Goal: Information Seeking & Learning: Find contact information

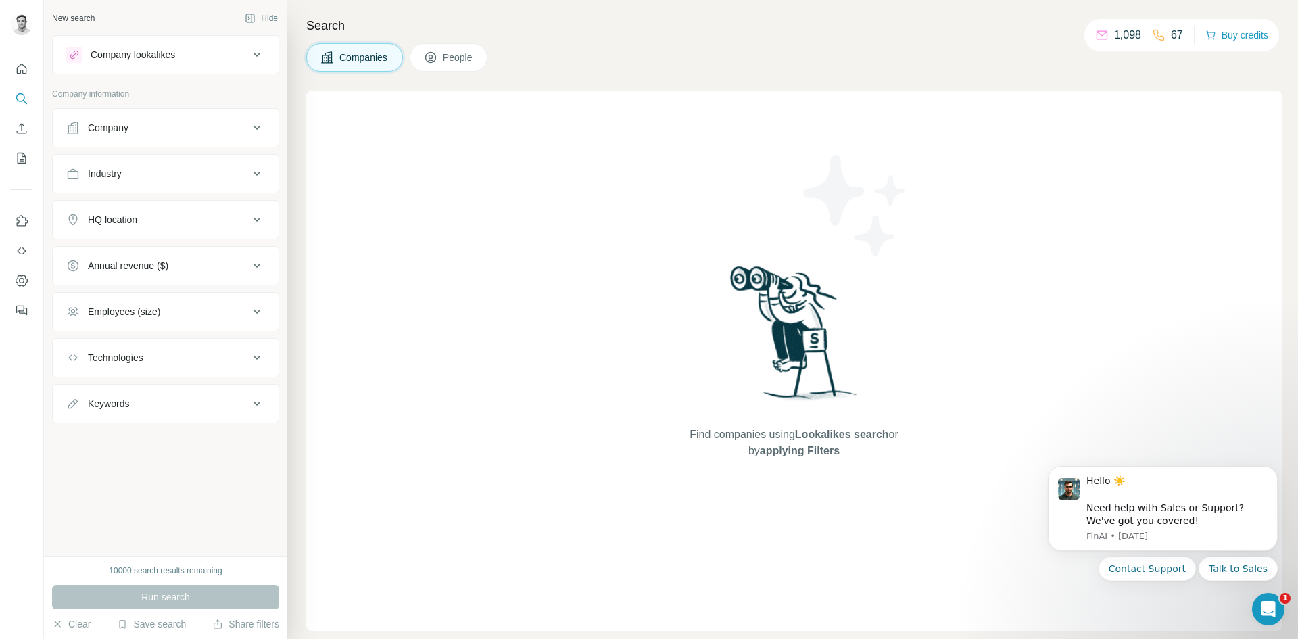
click at [432, 64] on icon at bounding box center [431, 58] width 14 height 14
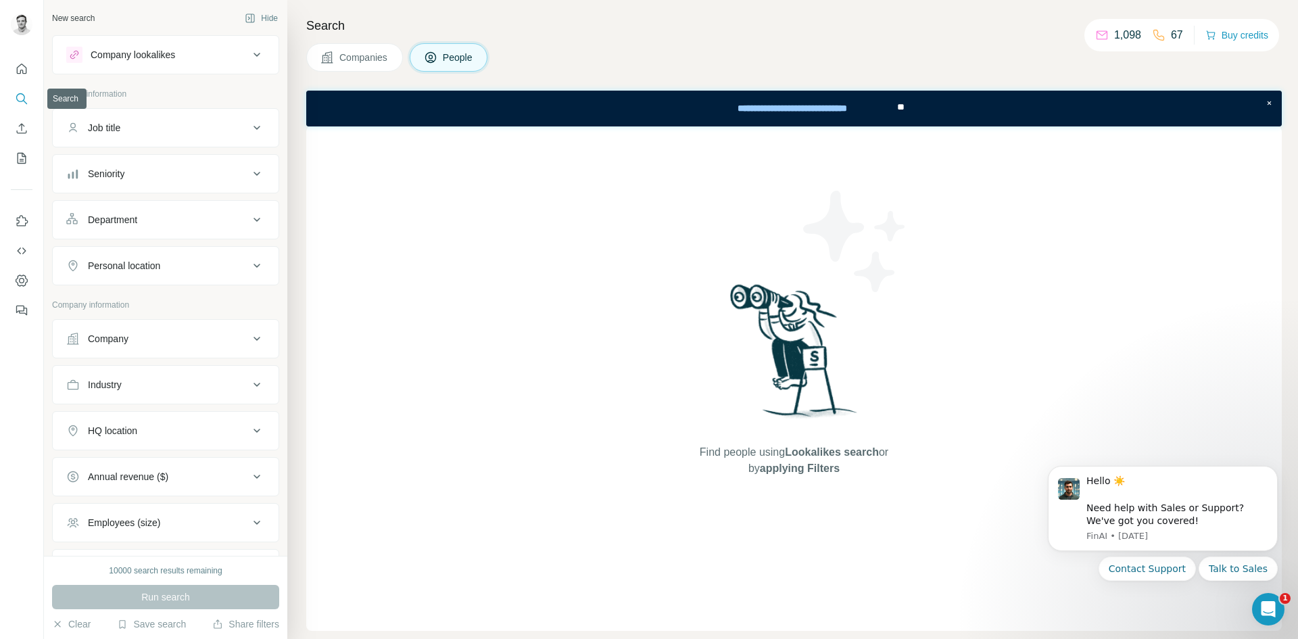
click at [29, 101] on button "Search" at bounding box center [22, 99] width 22 height 24
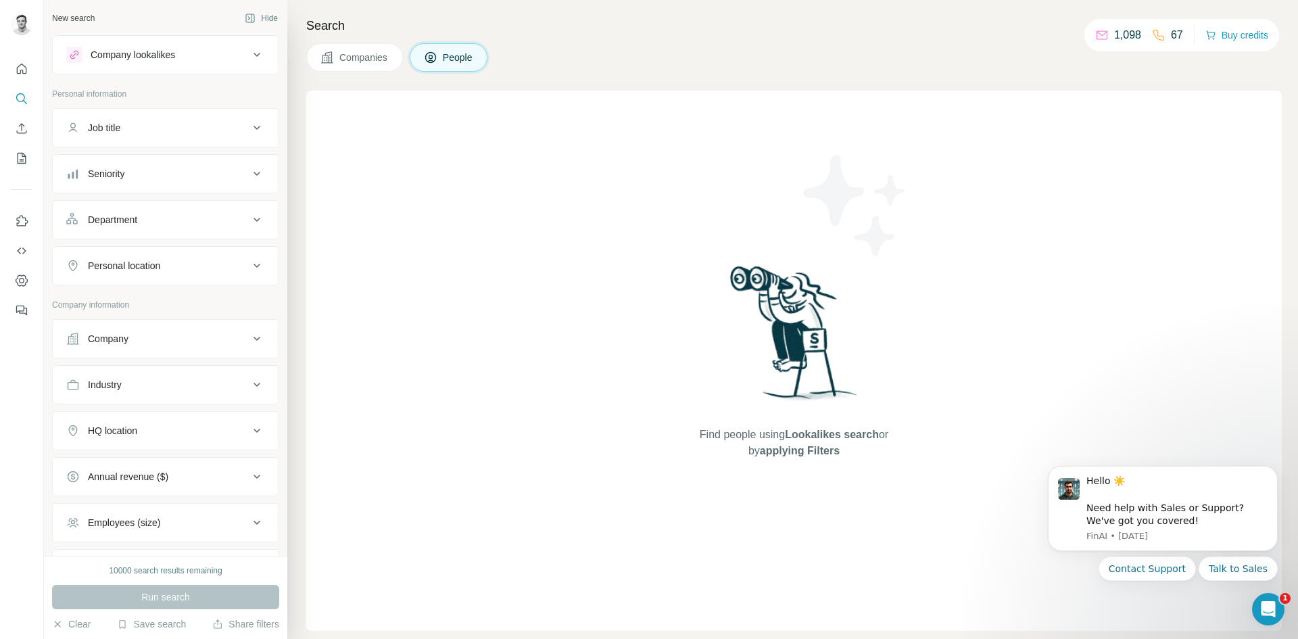
click at [249, 73] on div "Company lookalikes" at bounding box center [165, 54] width 227 height 39
click at [250, 66] on button "Company lookalikes" at bounding box center [166, 55] width 226 height 32
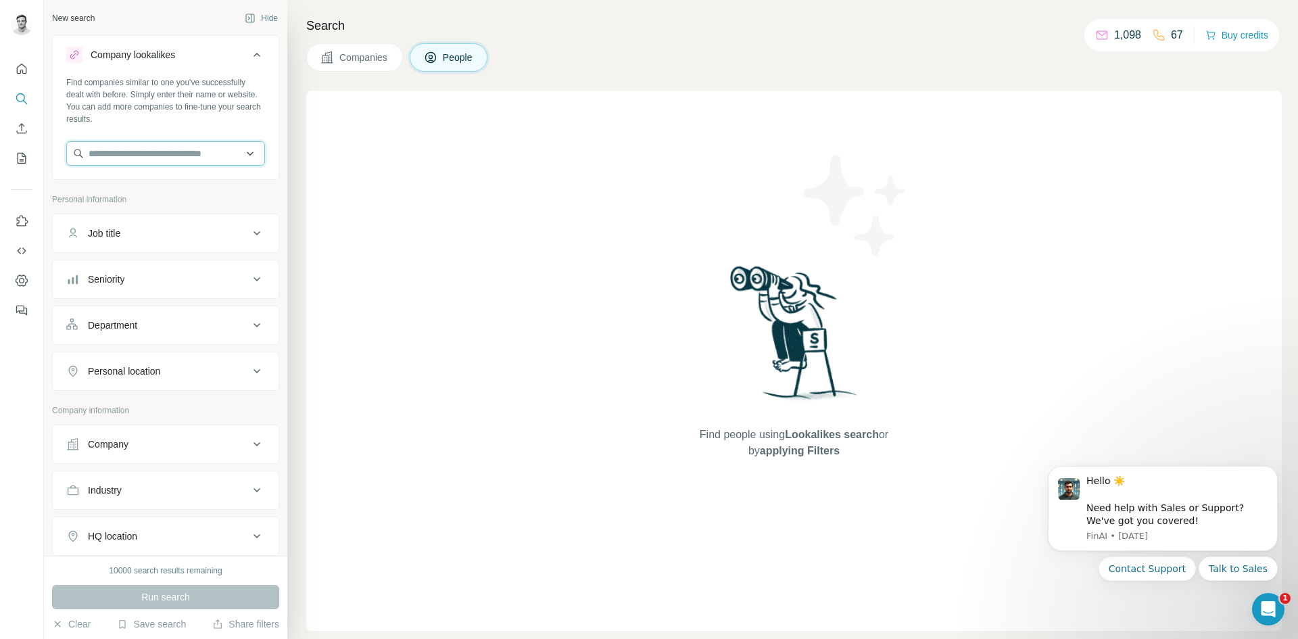
drag, startPoint x: 169, startPoint y: 147, endPoint x: 177, endPoint y: 154, distance: 11.0
click at [174, 151] on input "text" at bounding box center [165, 153] width 199 height 24
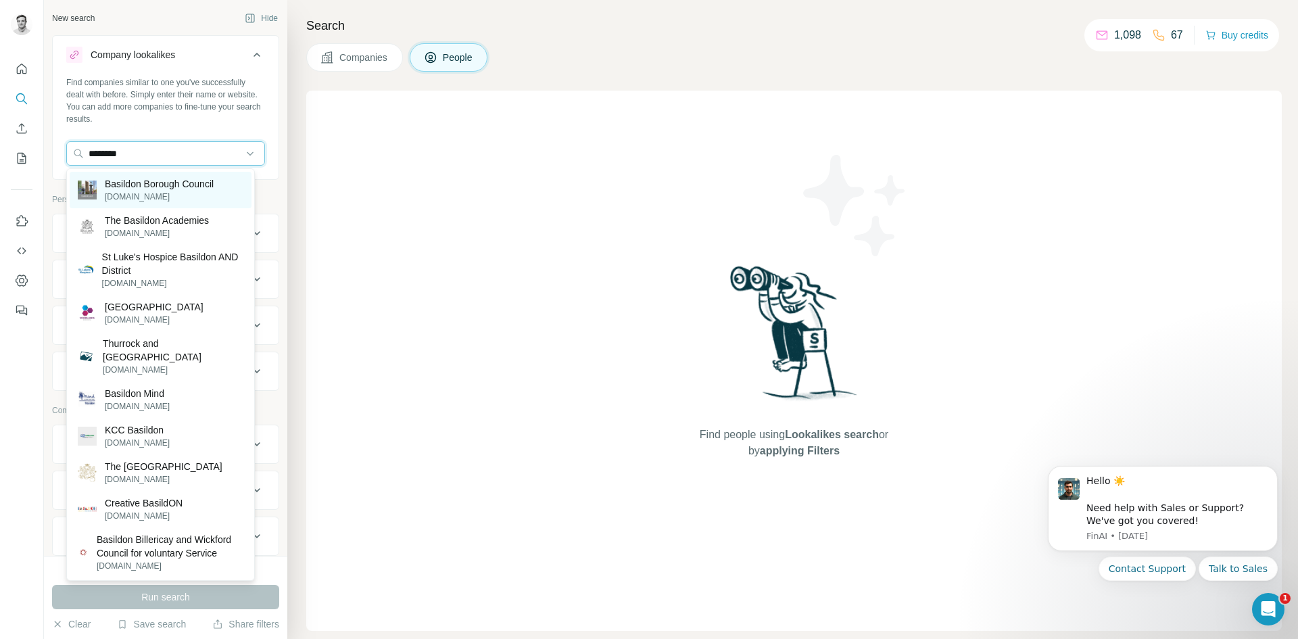
type input "********"
click at [180, 183] on p "Basildon Borough Council" at bounding box center [159, 184] width 109 height 14
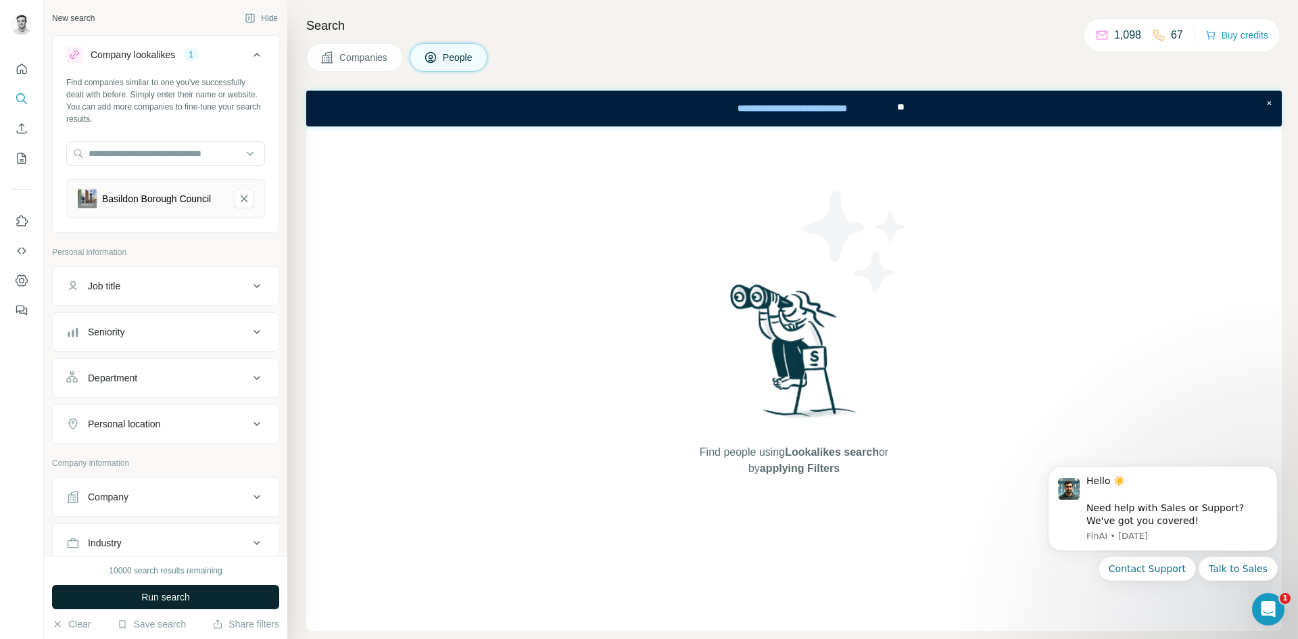
click at [192, 598] on button "Run search" at bounding box center [165, 597] width 227 height 24
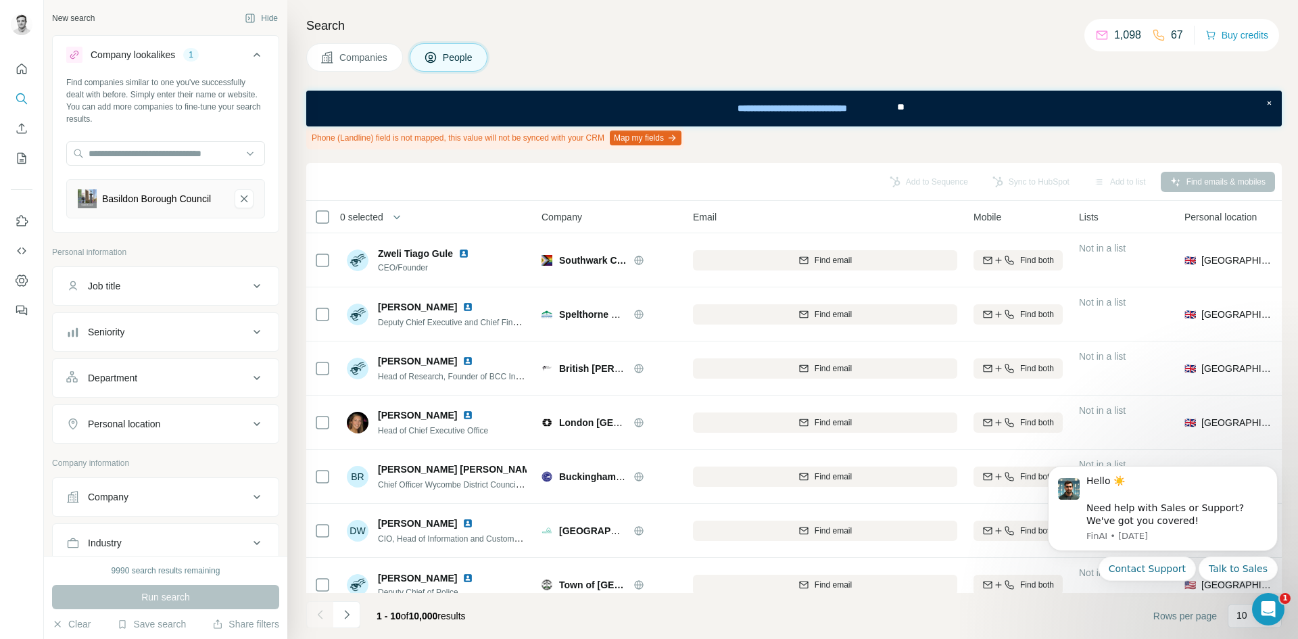
click at [352, 60] on span "Companies" at bounding box center [363, 58] width 49 height 14
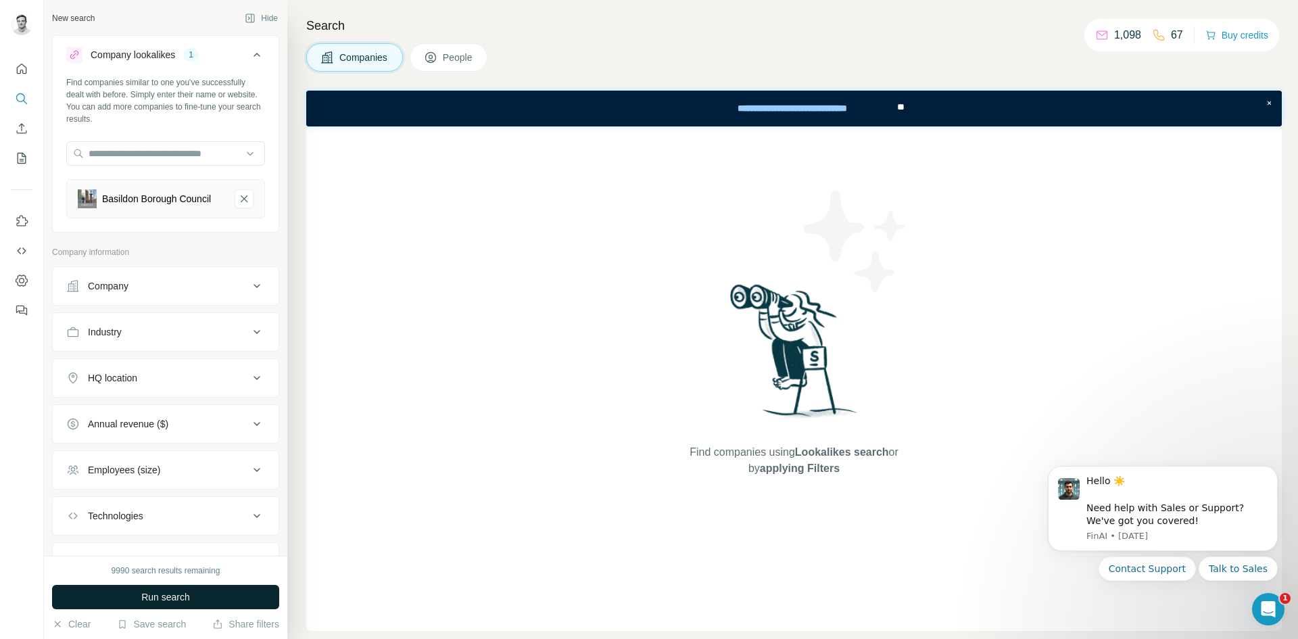
click at [202, 591] on button "Run search" at bounding box center [165, 597] width 227 height 24
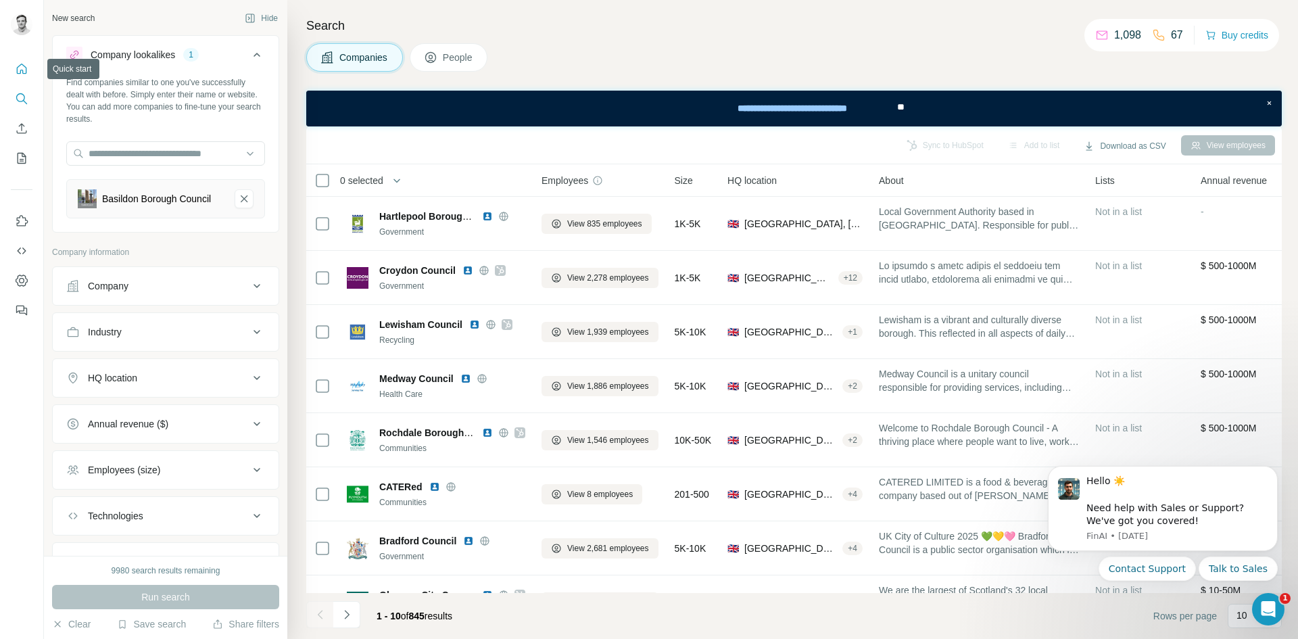
click at [24, 73] on icon "Quick start" at bounding box center [22, 69] width 10 height 10
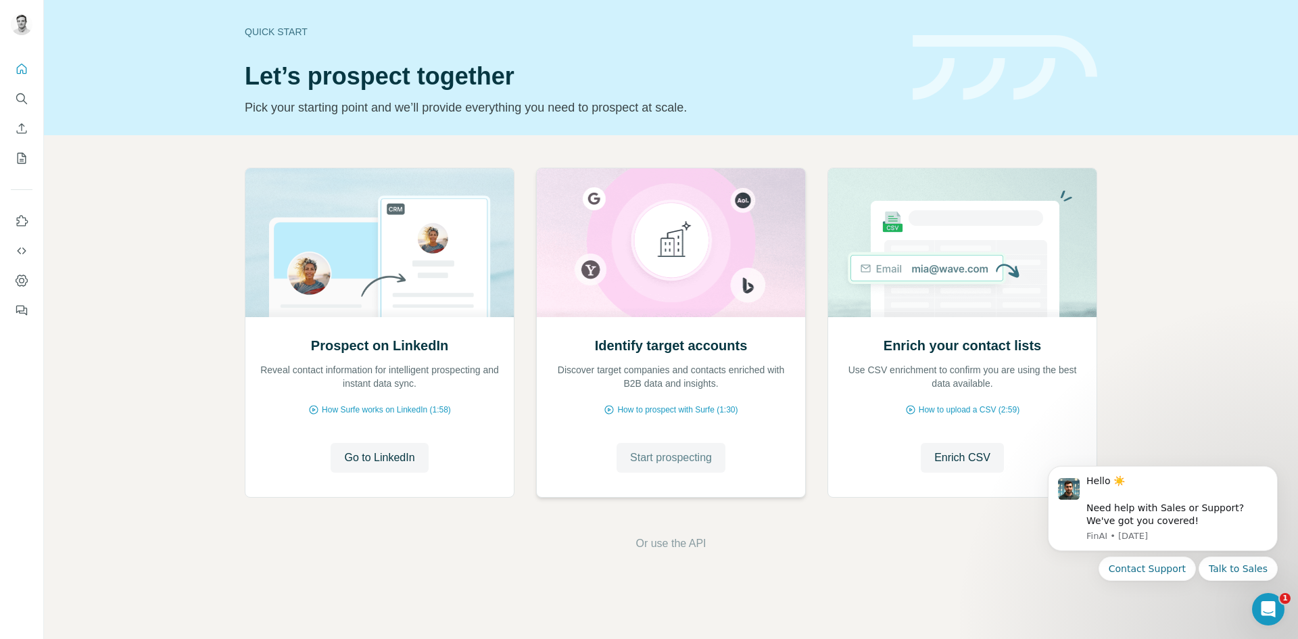
click at [669, 463] on span "Start prospecting" at bounding box center [671, 458] width 82 height 16
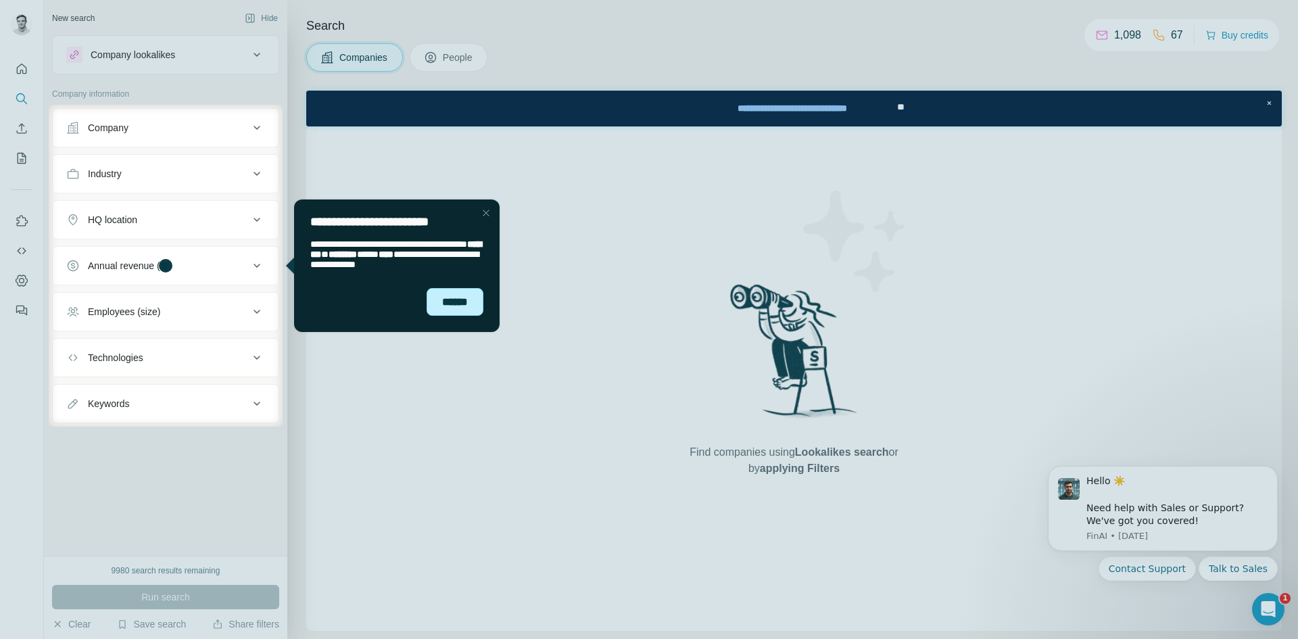
click at [473, 311] on div "******" at bounding box center [455, 302] width 57 height 28
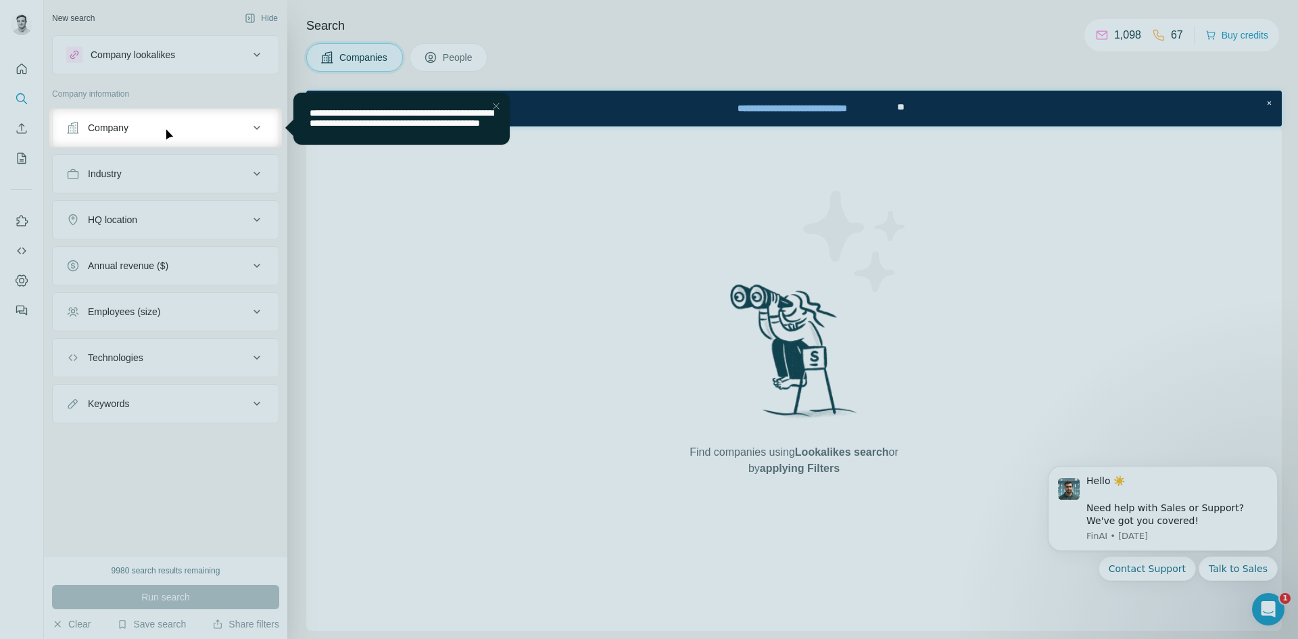
click at [213, 135] on button "Company" at bounding box center [166, 128] width 226 height 32
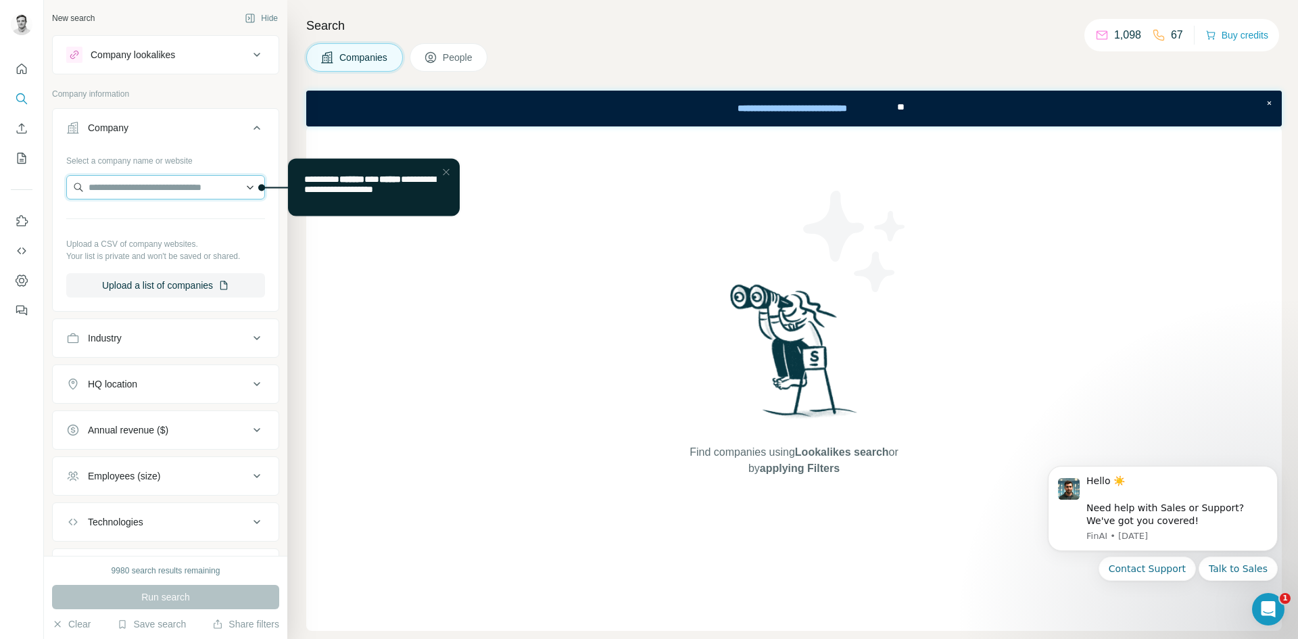
click at [174, 187] on input "text" at bounding box center [165, 187] width 199 height 24
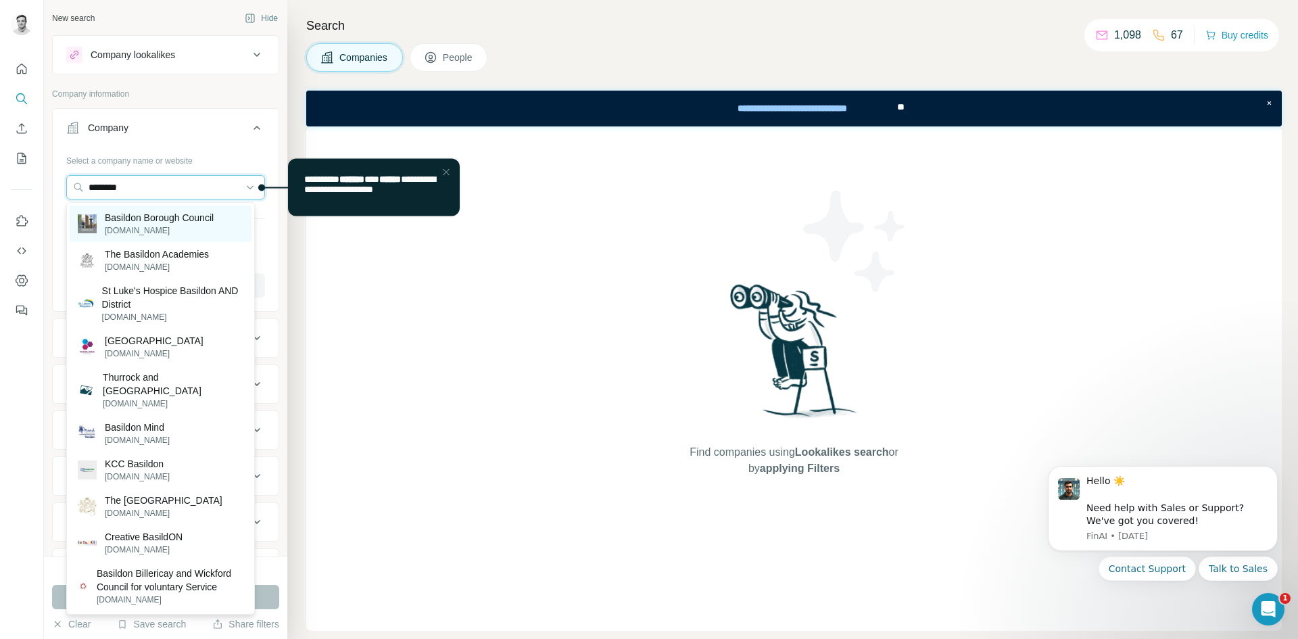
type input "********"
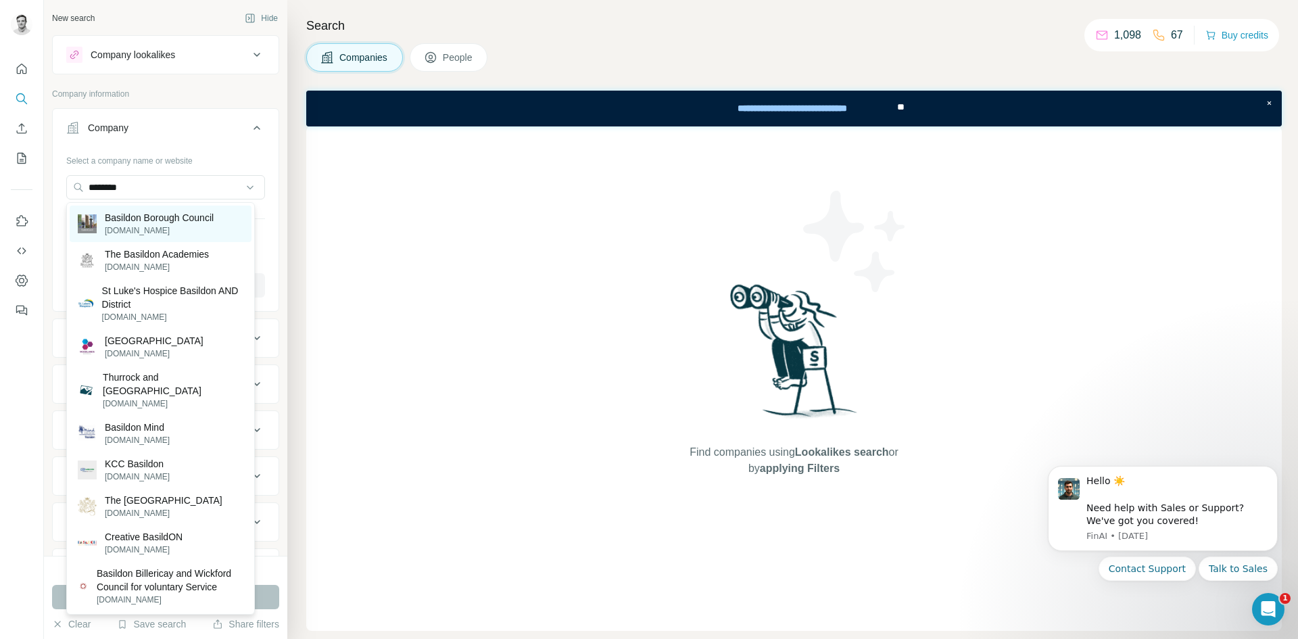
click at [156, 218] on p "Basildon Borough Council" at bounding box center [159, 218] width 109 height 14
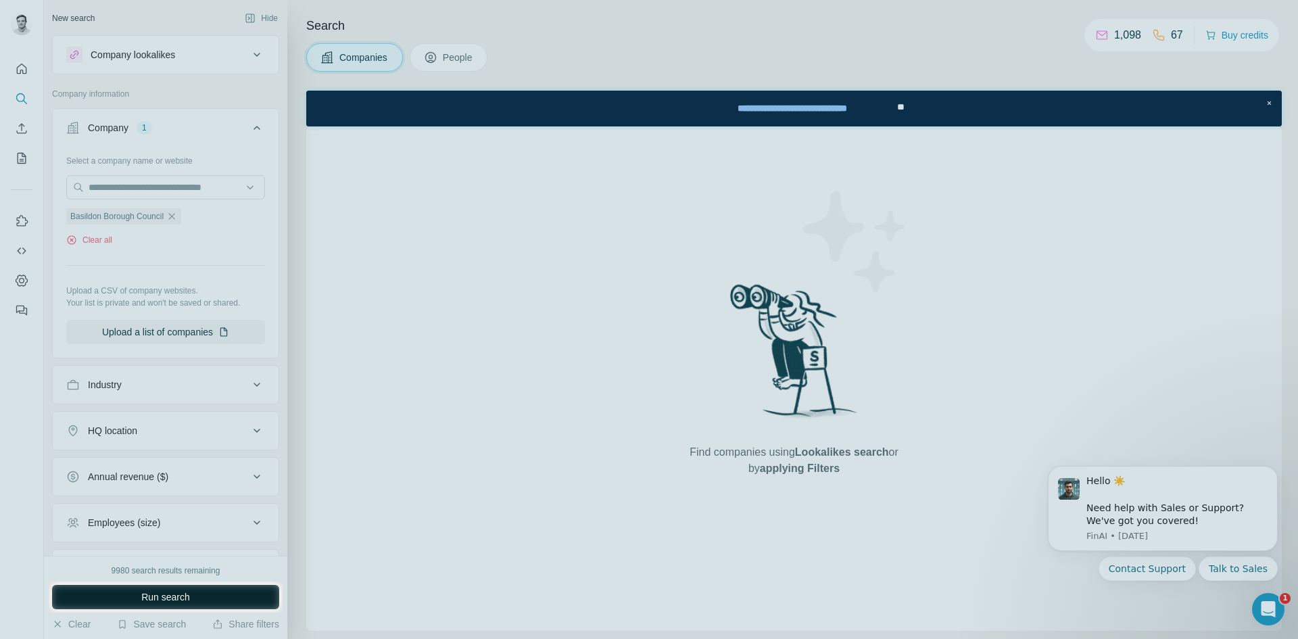
click at [183, 603] on span "Run search" at bounding box center [165, 597] width 49 height 14
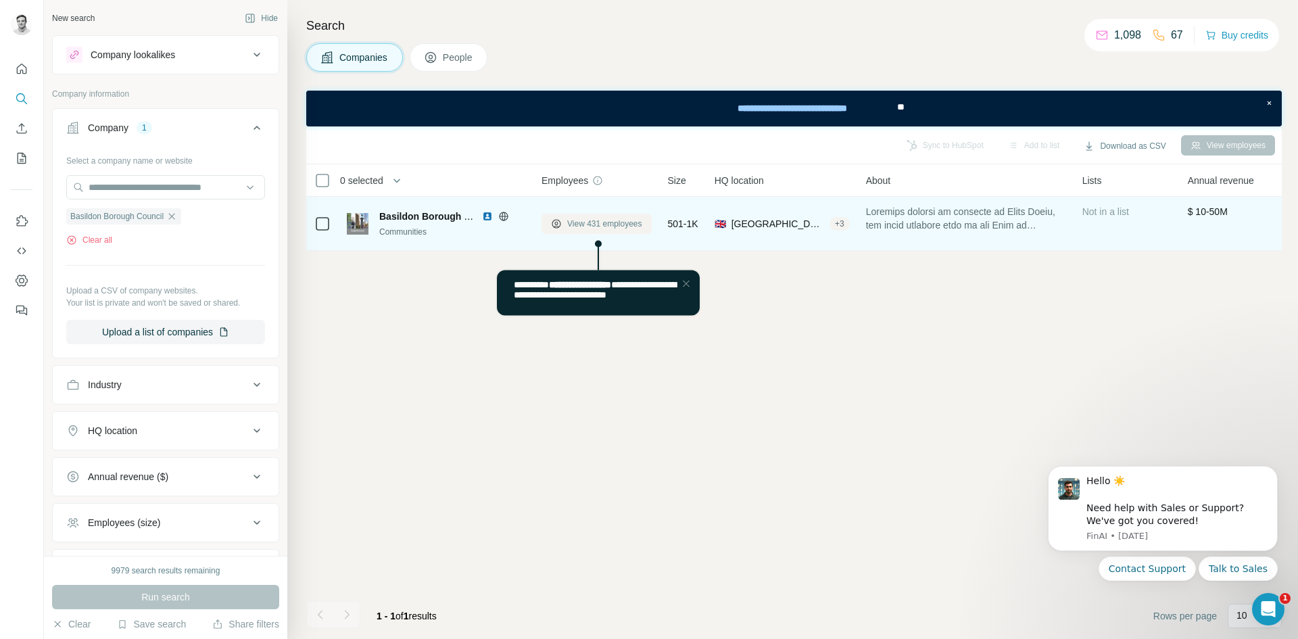
click at [610, 223] on span "View 431 employees" at bounding box center [604, 224] width 75 height 12
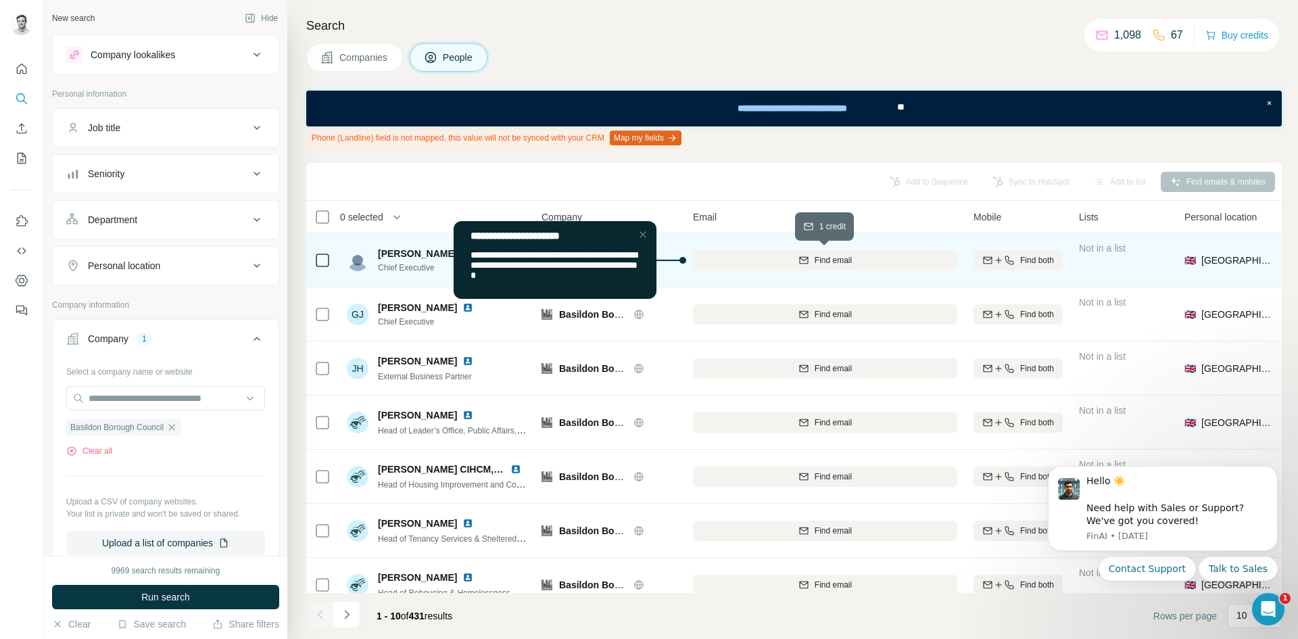
click at [837, 262] on span "Find email" at bounding box center [833, 260] width 37 height 12
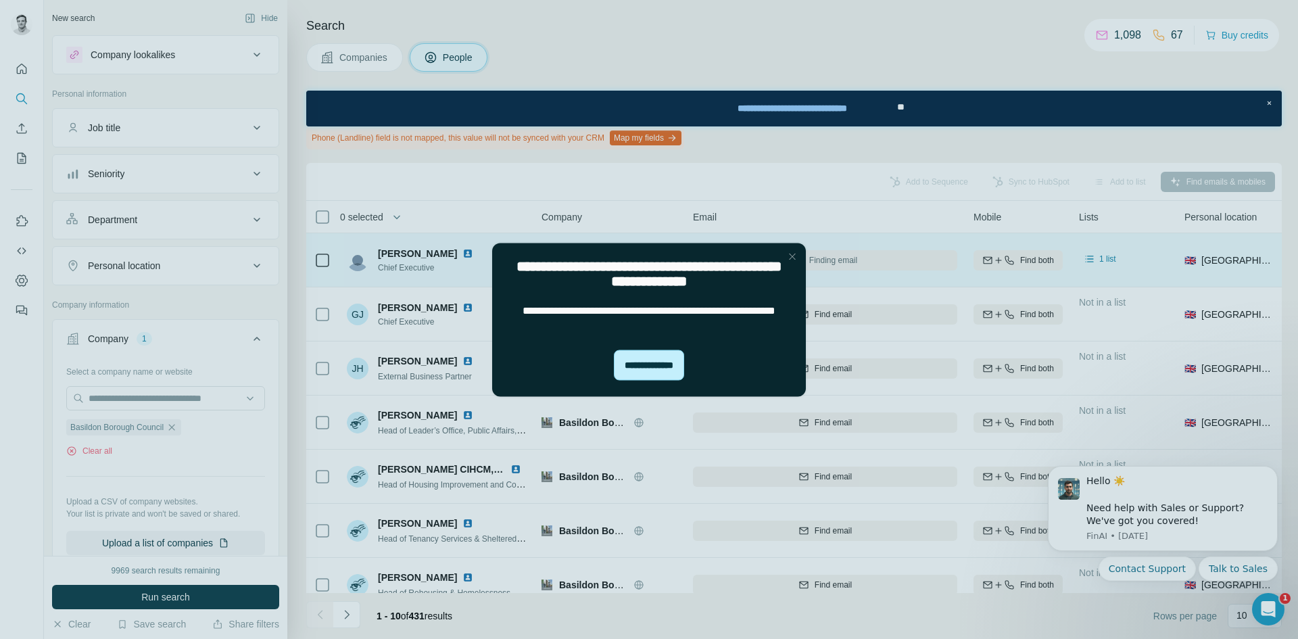
click at [655, 361] on div "**********" at bounding box center [649, 365] width 70 height 30
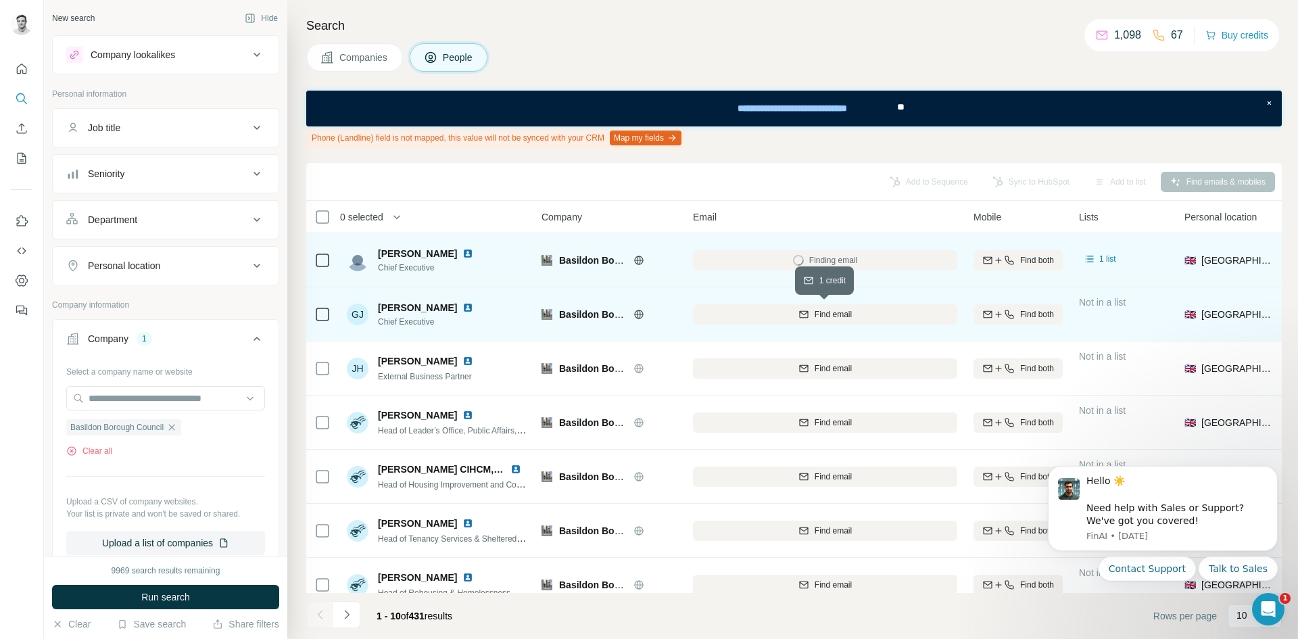
click at [847, 314] on span "Find email" at bounding box center [833, 314] width 37 height 12
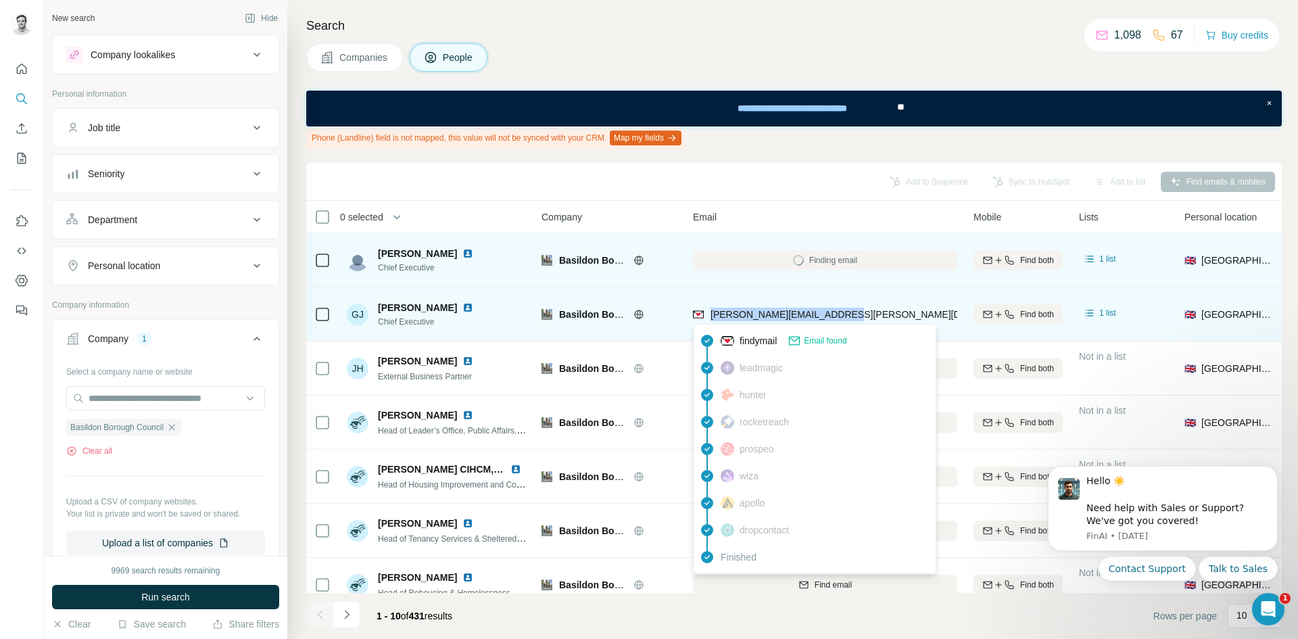
drag, startPoint x: 852, startPoint y: 314, endPoint x: 710, endPoint y: 315, distance: 142.0
click at [710, 315] on div "[PERSON_NAME][EMAIL_ADDRESS][PERSON_NAME][DOMAIN_NAME]" at bounding box center [825, 314] width 264 height 37
copy span "[PERSON_NAME][EMAIL_ADDRESS][PERSON_NAME][DOMAIN_NAME]"
